Goal: Information Seeking & Learning: Learn about a topic

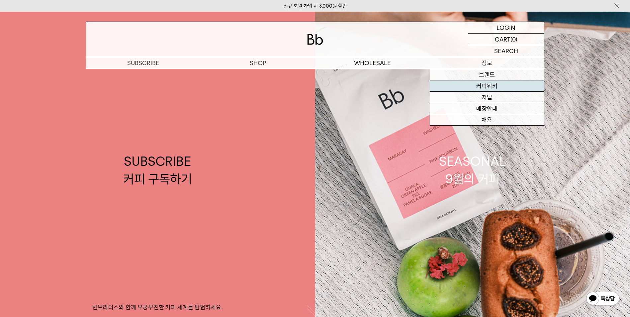
click at [494, 87] on link "커피위키" at bounding box center [487, 85] width 115 height 11
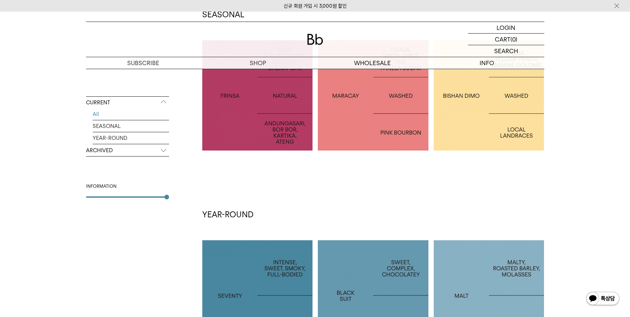
scroll to position [82, 0]
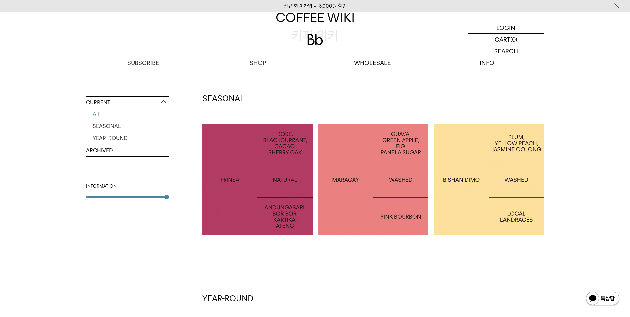
click at [390, 160] on div at bounding box center [373, 179] width 111 height 111
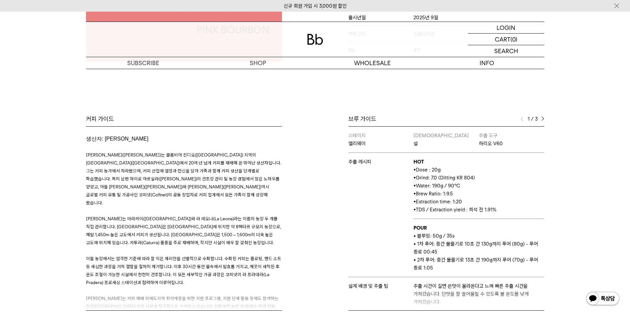
scroll to position [233, 0]
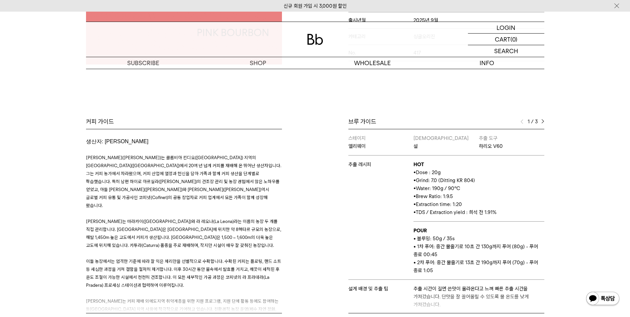
click at [541, 122] on div "1 / 3" at bounding box center [533, 122] width 24 height 8
click at [543, 121] on img at bounding box center [543, 121] width 3 height 5
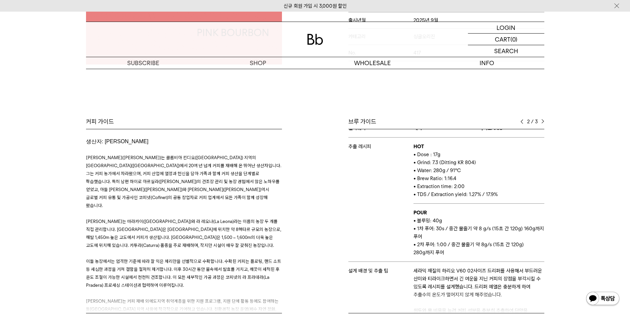
scroll to position [66, 0]
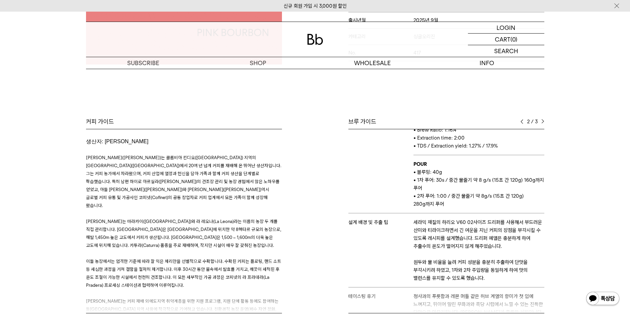
click at [542, 120] on img at bounding box center [543, 121] width 3 height 5
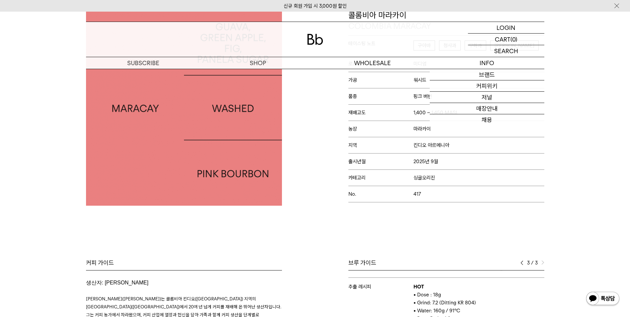
scroll to position [33, 0]
